Goal: Task Accomplishment & Management: Use online tool/utility

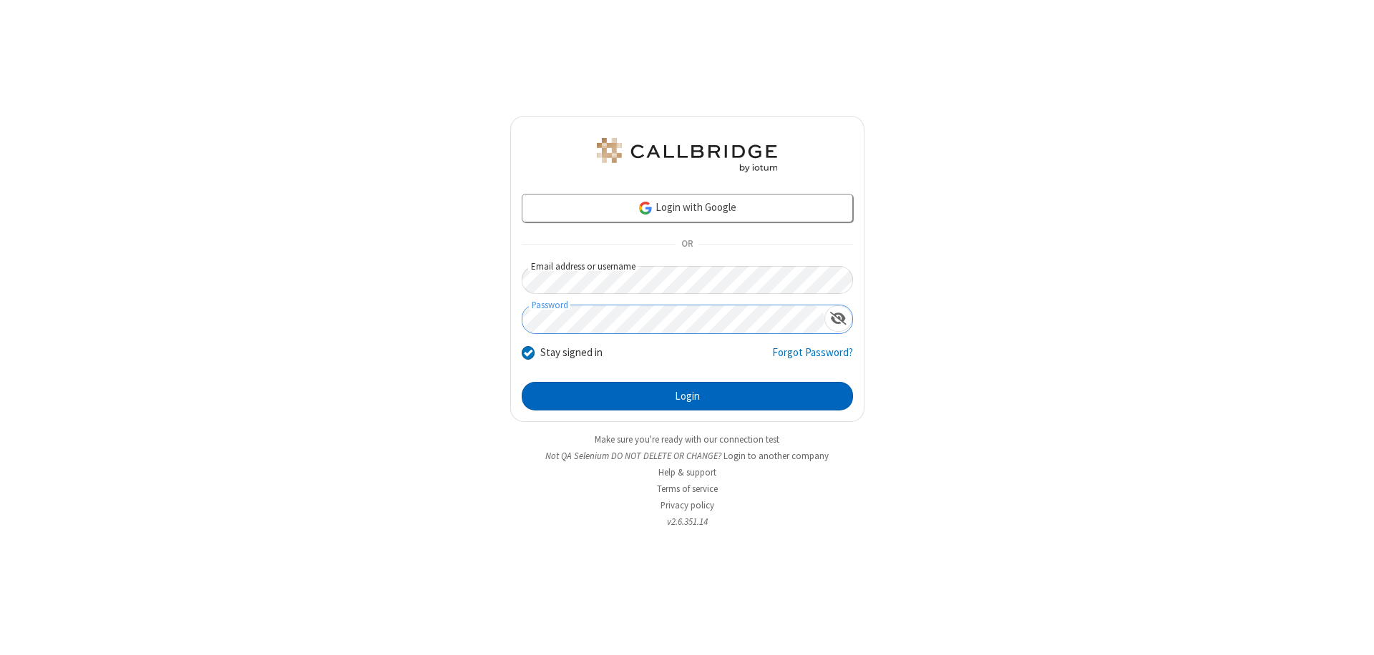
click at [687, 396] on button "Login" at bounding box center [687, 396] width 331 height 29
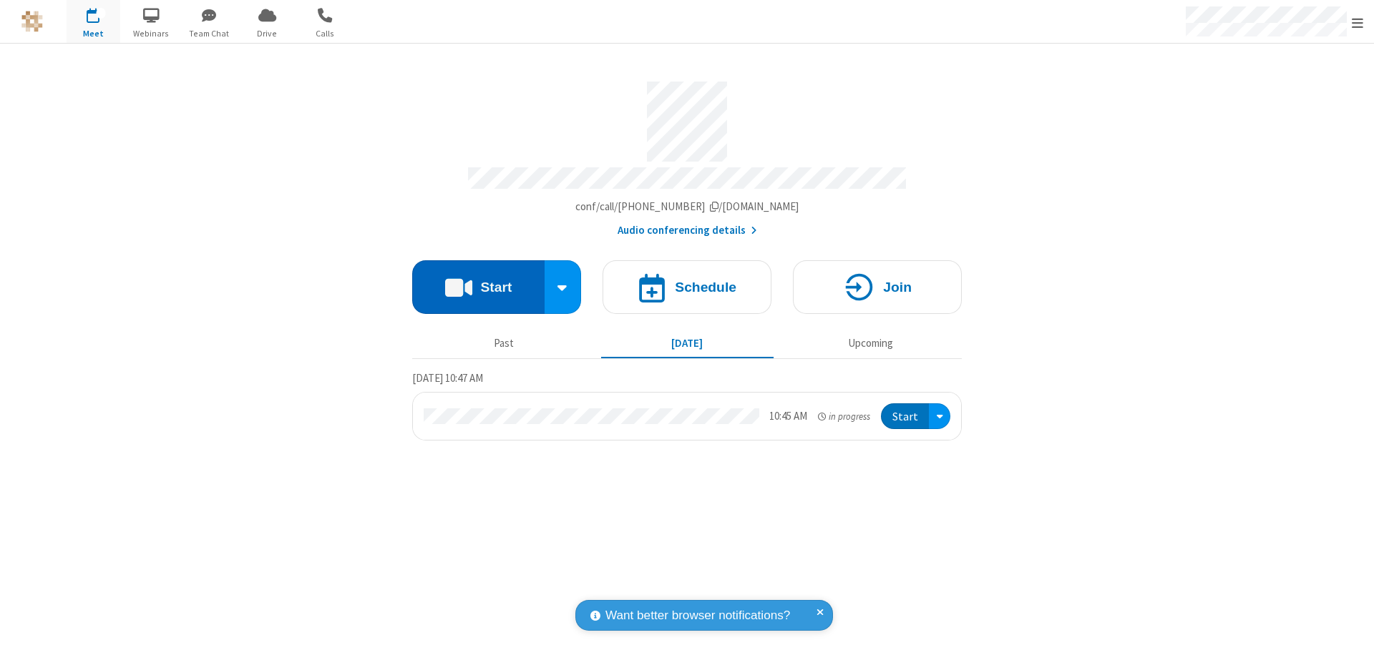
click at [478, 281] on button "Start" at bounding box center [478, 287] width 132 height 54
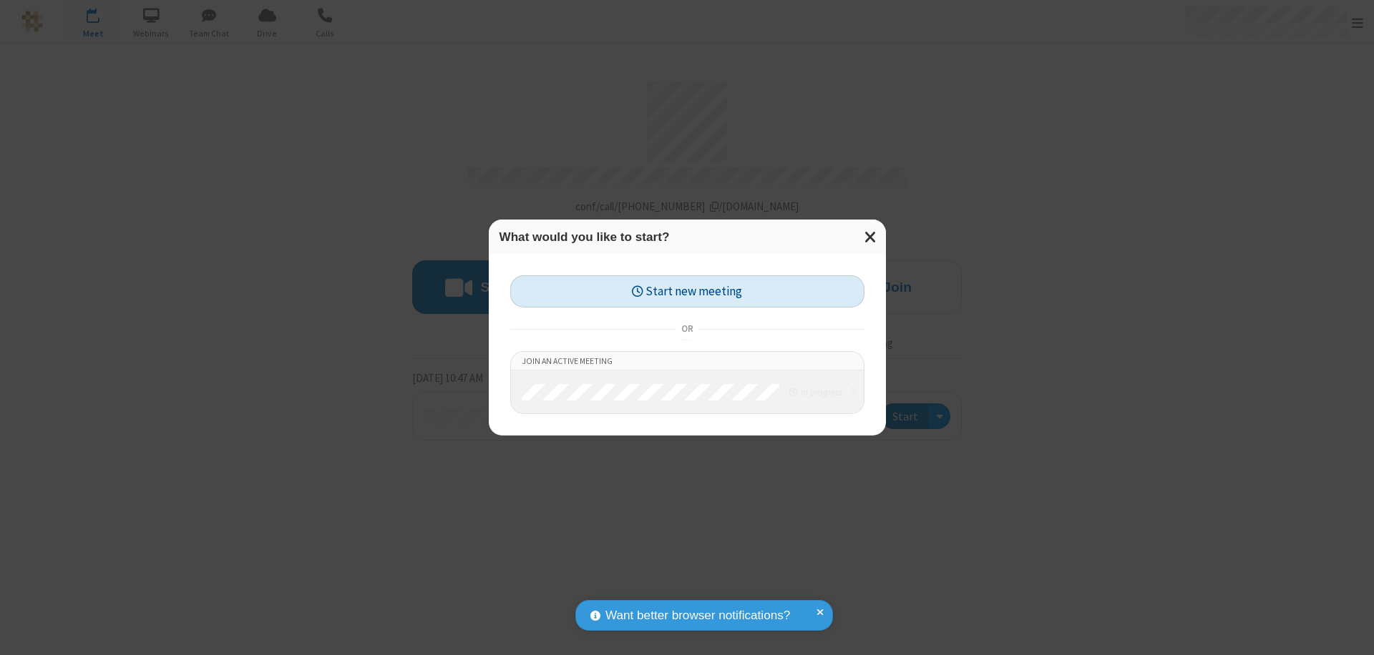
click at [687, 291] on button "Start new meeting" at bounding box center [687, 291] width 354 height 32
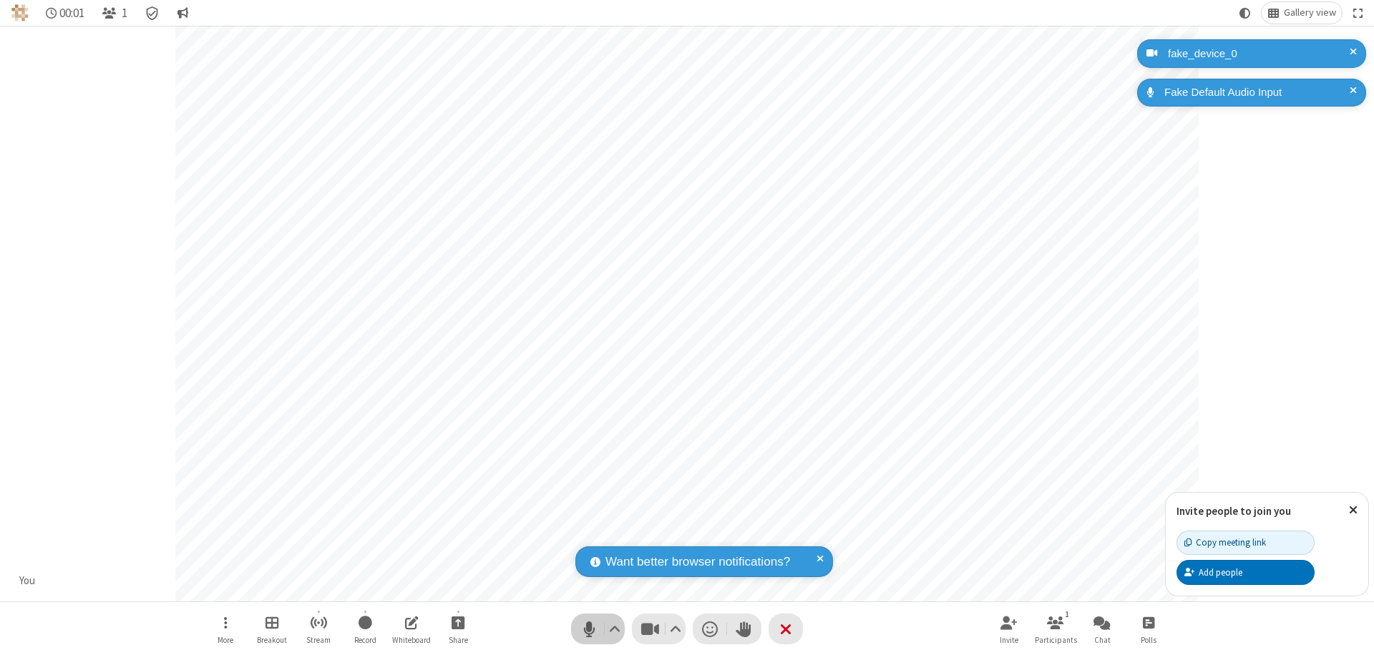
click at [589, 629] on span "Mute (⌘+Shift+A)" at bounding box center [588, 629] width 21 height 21
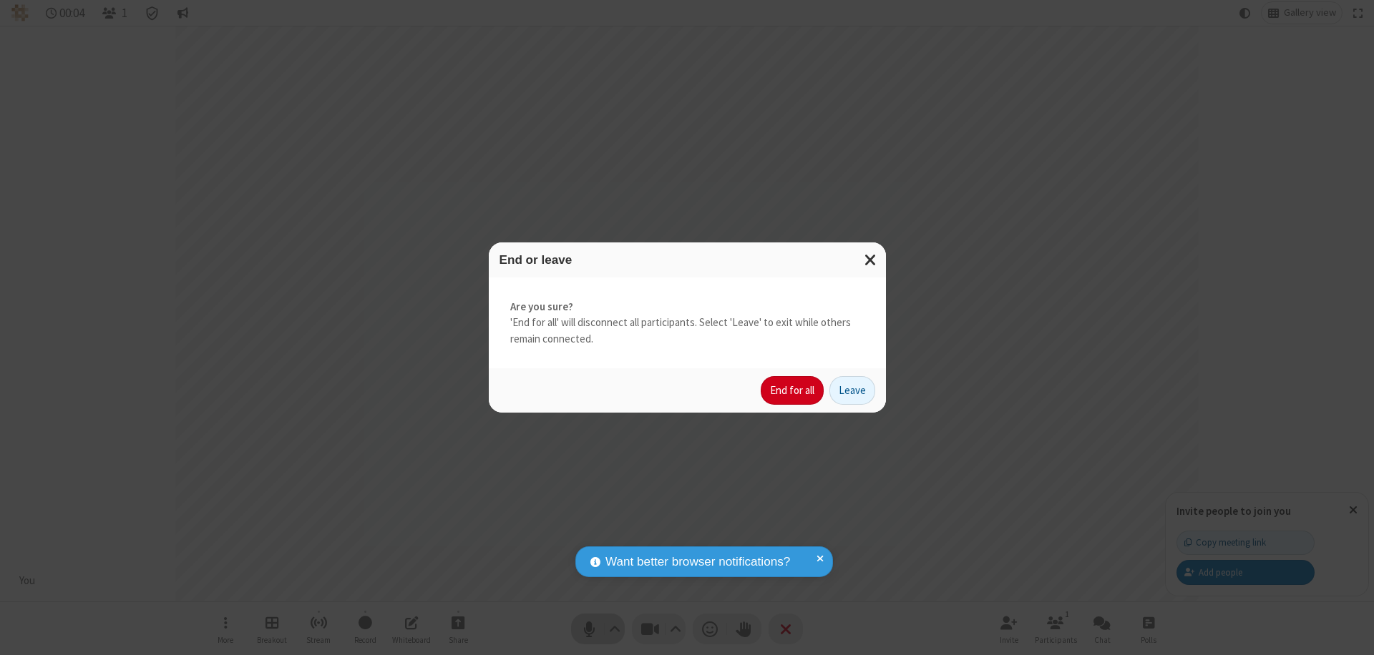
click at [793, 391] on button "End for all" at bounding box center [792, 390] width 63 height 29
